Goal: Navigation & Orientation: Find specific page/section

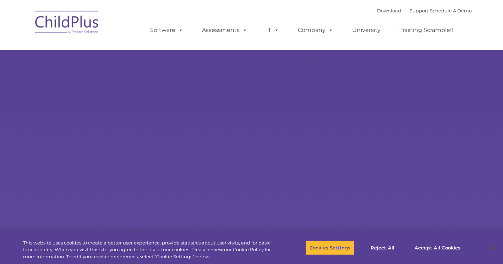
type input ""
select select "MEDIUM"
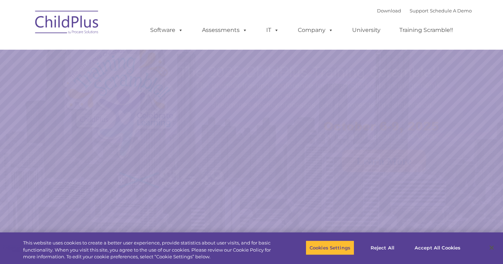
select select "MEDIUM"
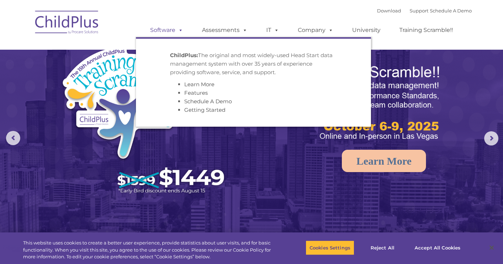
click at [170, 27] on link "Software" at bounding box center [166, 30] width 47 height 14
click at [170, 28] on link "Software" at bounding box center [166, 30] width 47 height 14
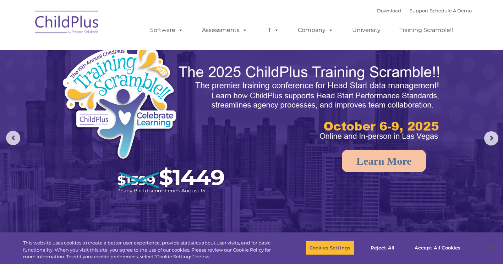
scroll to position [49, 0]
